Goal: Task Accomplishment & Management: Manage account settings

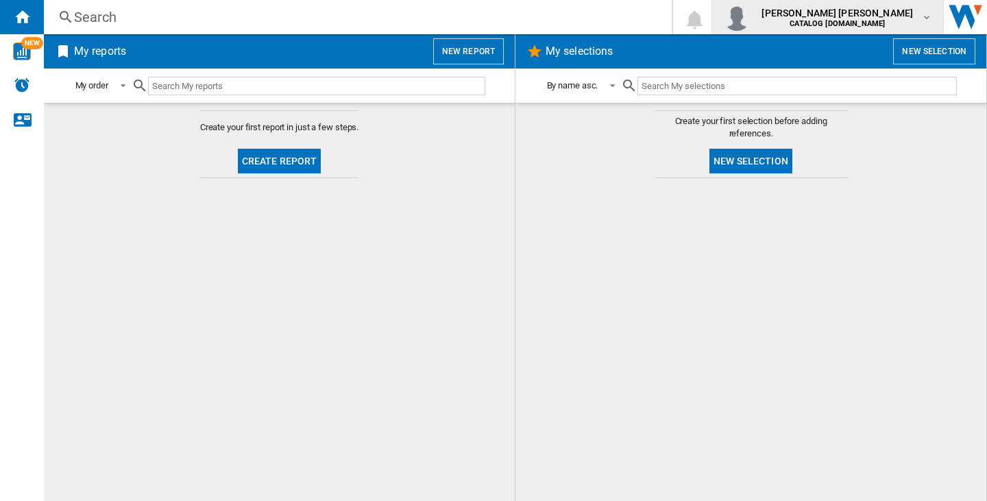
click at [877, 8] on span "harriet carter" at bounding box center [836, 13] width 151 height 14
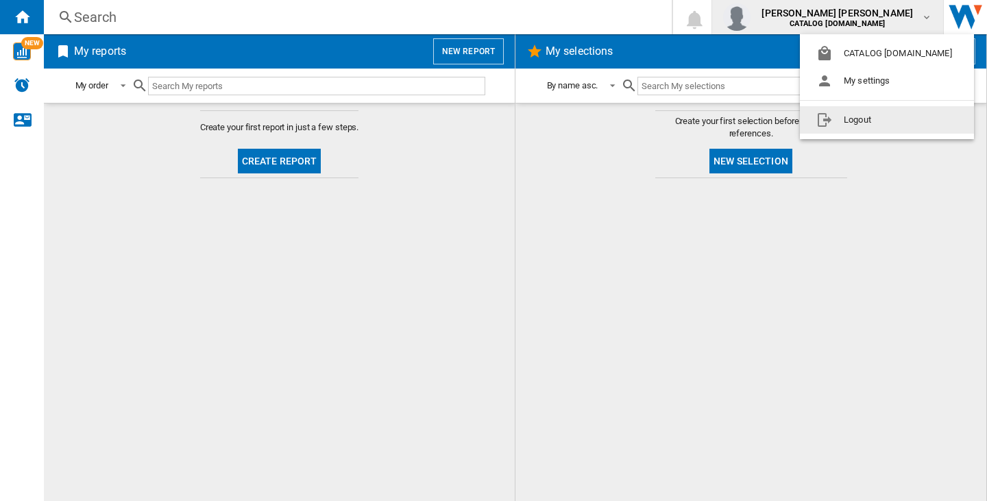
click at [870, 111] on button "Logout" at bounding box center [887, 119] width 174 height 27
